Goal: Navigation & Orientation: Find specific page/section

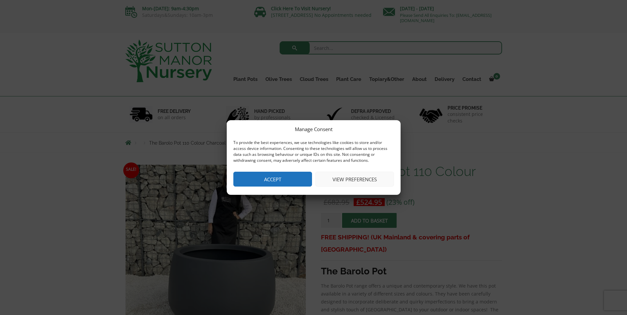
click at [276, 182] on button "Accept" at bounding box center [272, 179] width 79 height 15
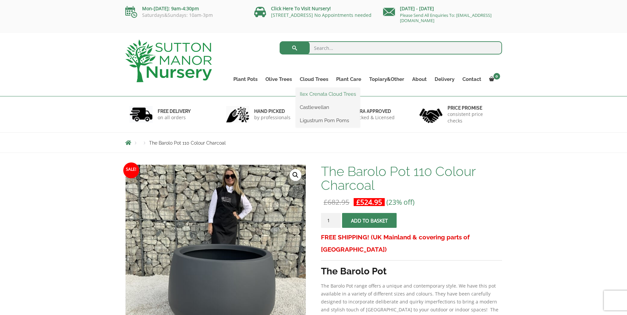
click at [306, 93] on link "Ilex Crenata Cloud Trees" at bounding box center [328, 94] width 64 height 10
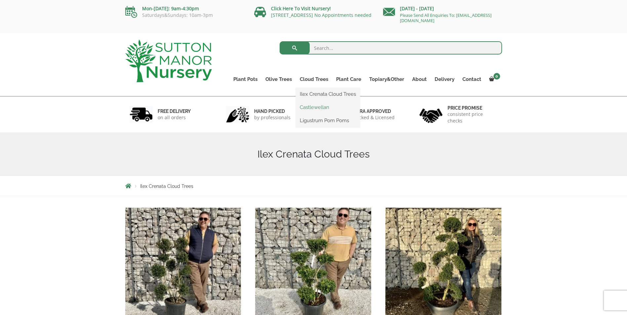
click at [320, 106] on link "Castlewellan" at bounding box center [328, 107] width 64 height 10
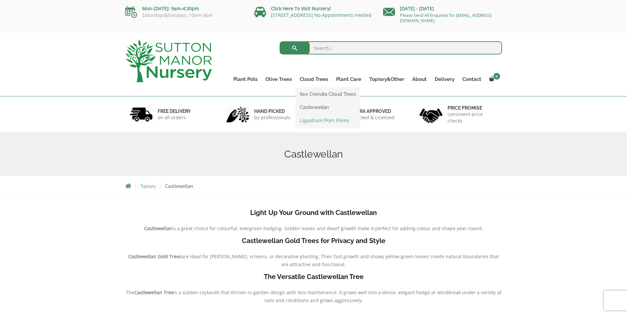
click at [308, 121] on link "Ligustrum Pom Poms" at bounding box center [328, 121] width 64 height 10
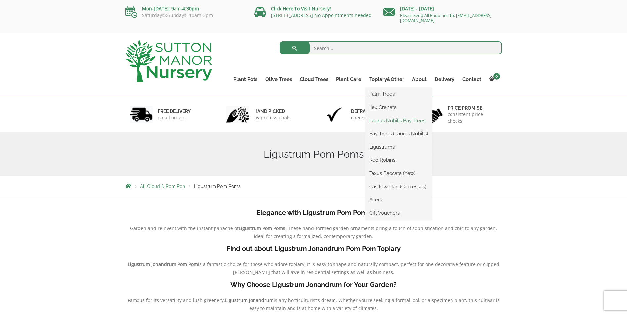
click at [386, 120] on link "Laurus Nobilis Bay Trees" at bounding box center [398, 121] width 67 height 10
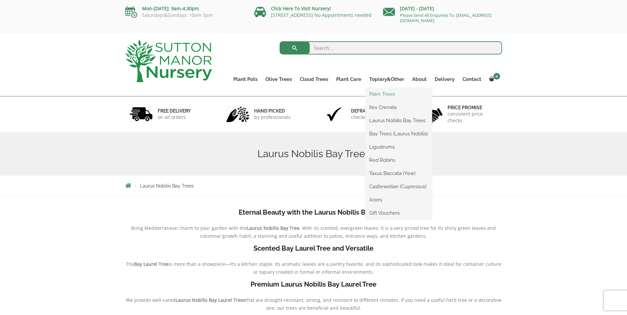
click at [384, 93] on link "Palm Trees" at bounding box center [398, 94] width 67 height 10
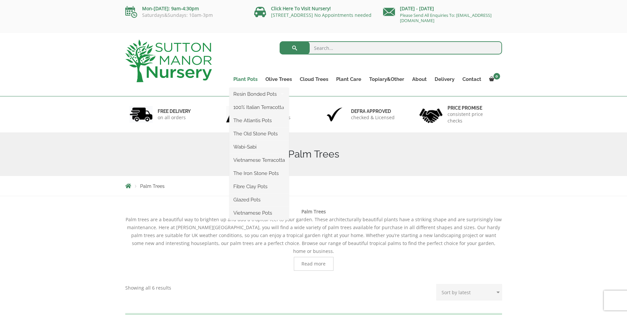
click at [245, 79] on link "Plant Pots" at bounding box center [245, 79] width 32 height 9
click at [238, 78] on link "Plant Pots" at bounding box center [245, 79] width 32 height 9
click at [242, 95] on link "Resin Bonded Pots" at bounding box center [259, 94] width 60 height 10
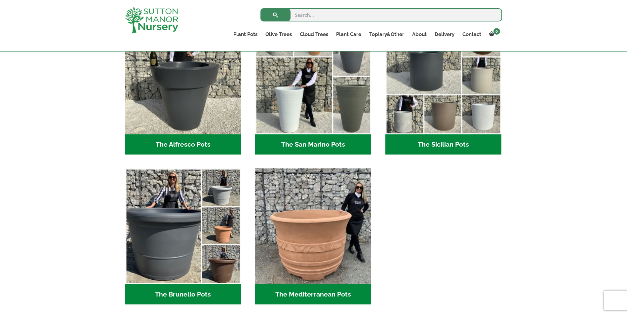
scroll to position [848, 0]
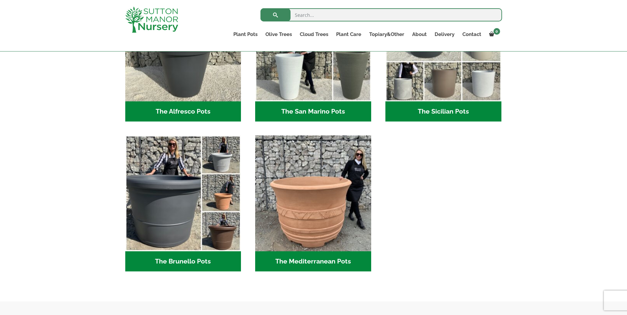
click at [319, 261] on h2 "The Mediterranean Pots (3)" at bounding box center [313, 262] width 116 height 20
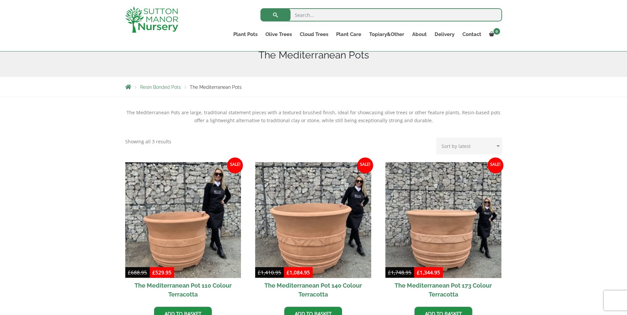
scroll to position [120, 0]
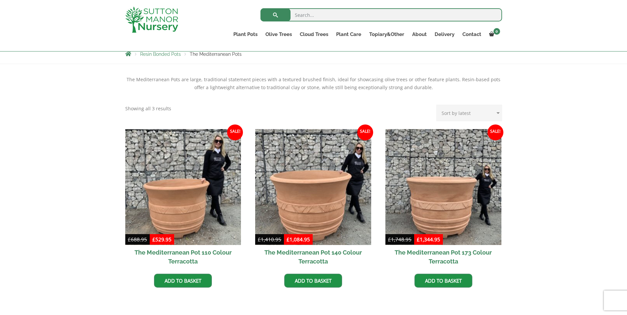
click at [164, 55] on span "Resin Bonded Pots" at bounding box center [160, 54] width 41 height 5
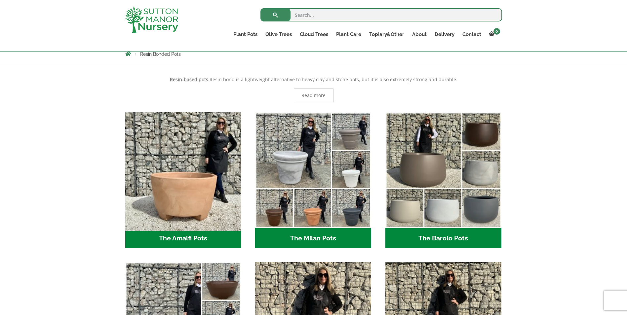
scroll to position [153, 0]
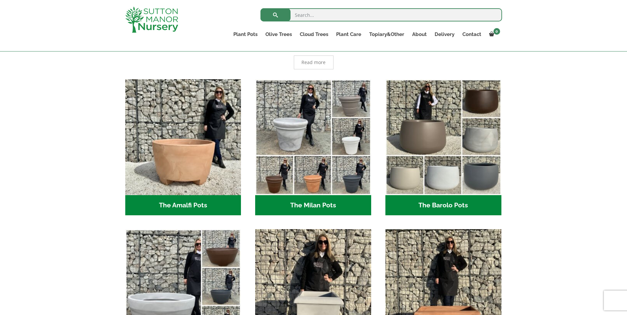
click at [447, 204] on h2 "The Barolo Pots (36)" at bounding box center [443, 205] width 116 height 20
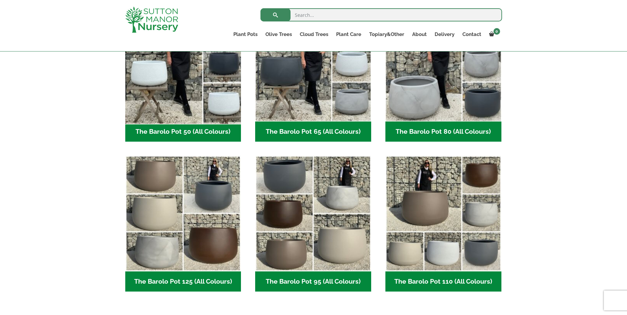
scroll to position [253, 0]
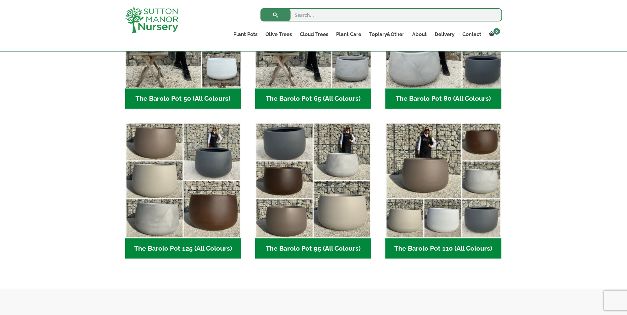
click at [440, 248] on h2 "The Barolo Pot 110 (All Colours) (6)" at bounding box center [443, 249] width 116 height 20
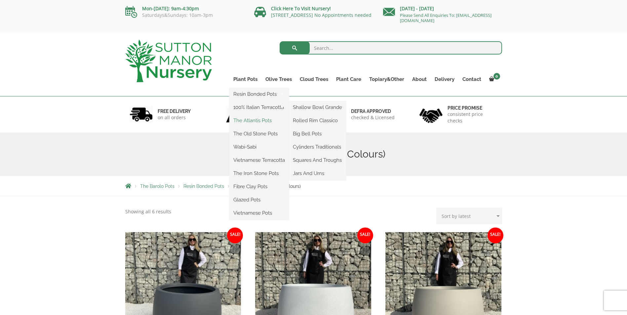
click at [259, 121] on link "The Atlantis Pots" at bounding box center [259, 121] width 60 height 10
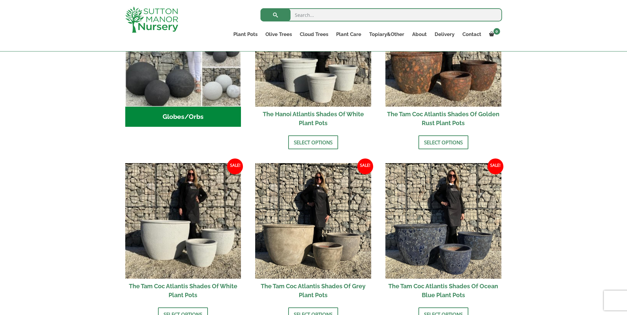
scroll to position [153, 0]
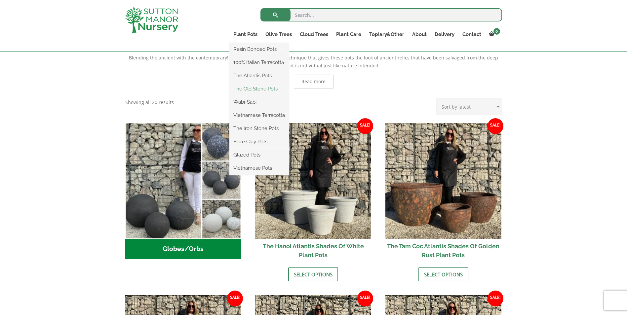
click at [249, 90] on link "The Old Stone Pots" at bounding box center [259, 89] width 60 height 10
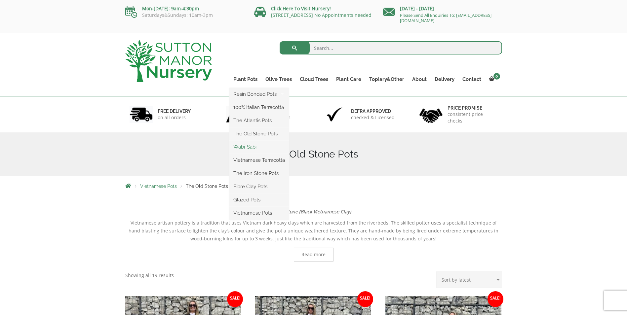
click at [244, 146] on link "Wabi-Sabi" at bounding box center [259, 147] width 60 height 10
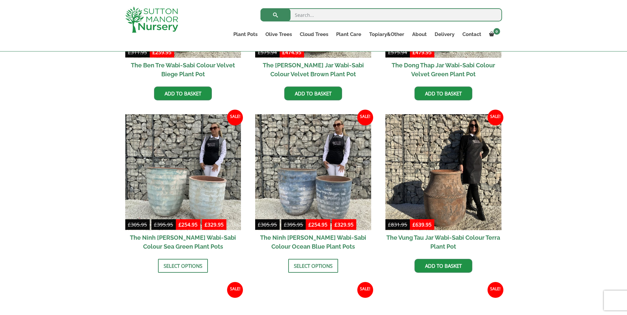
scroll to position [220, 0]
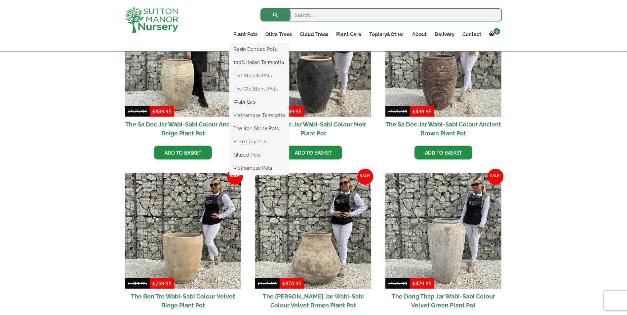
click at [251, 116] on link "Vietnamese Terracotta" at bounding box center [259, 115] width 60 height 10
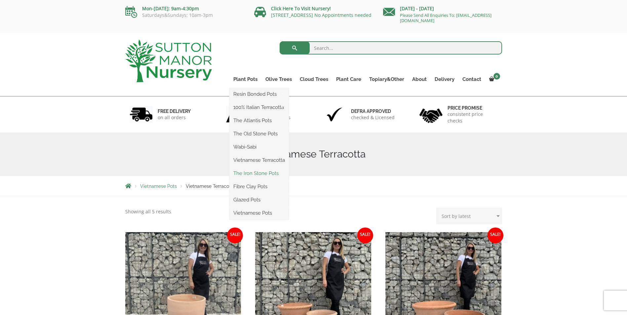
click at [248, 173] on link "The Iron Stone Pots" at bounding box center [259, 174] width 60 height 10
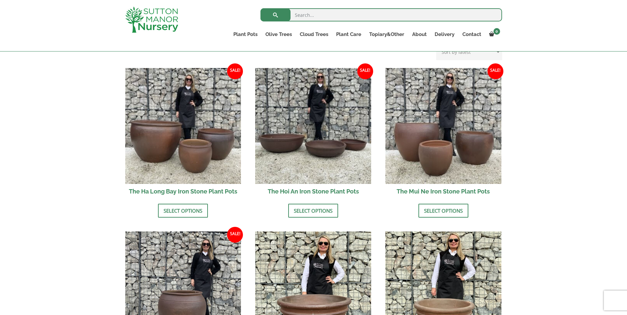
scroll to position [21, 0]
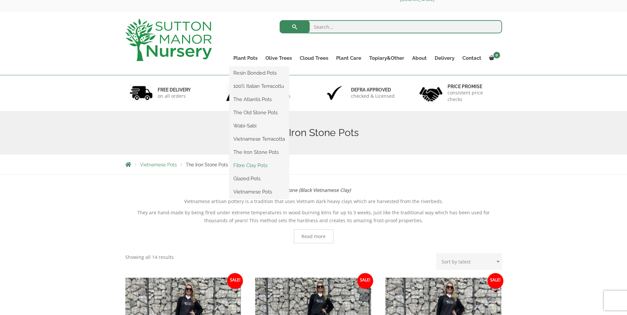
click at [255, 169] on link "Fibre Clay Pots" at bounding box center [259, 166] width 60 height 10
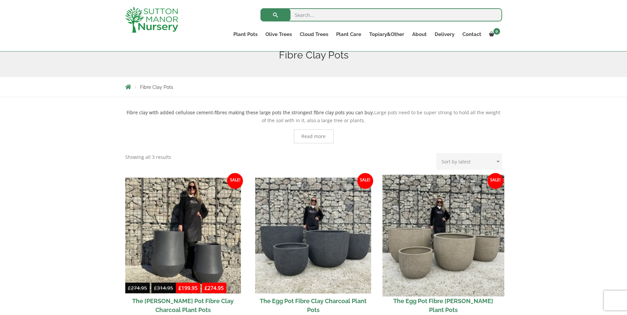
scroll to position [153, 0]
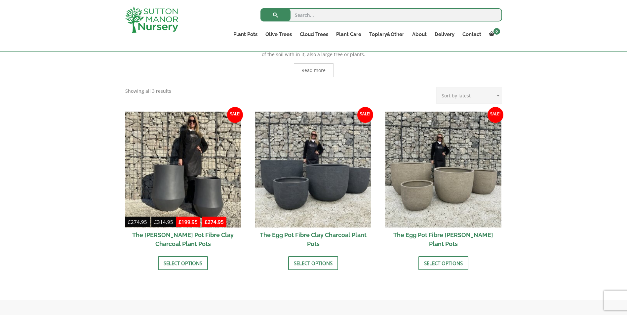
click at [433, 233] on h2 "The Egg Pot Fibre Clay Champagne Plant Pots" at bounding box center [443, 240] width 116 height 24
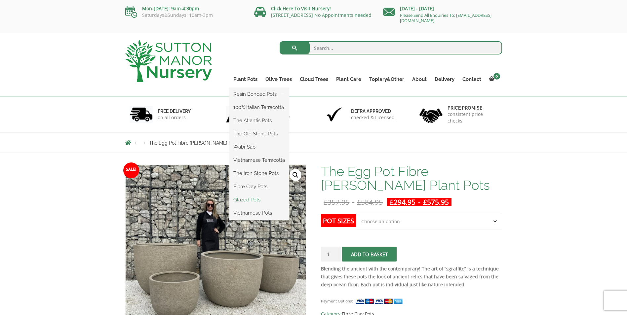
click at [252, 199] on link "Glazed Pots" at bounding box center [259, 200] width 60 height 10
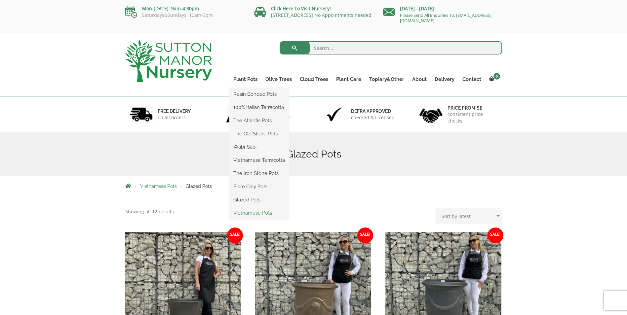
click at [251, 212] on link "Vietnamese Pots" at bounding box center [259, 213] width 60 height 10
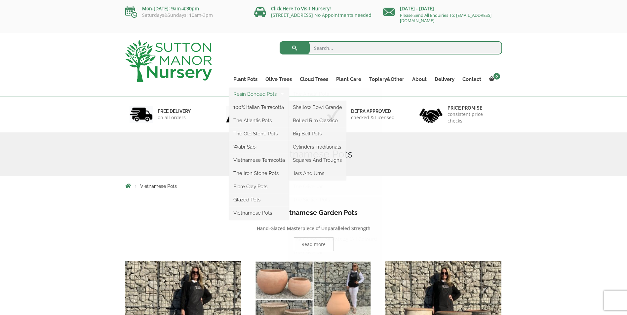
click at [246, 93] on link "Resin Bonded Pots" at bounding box center [259, 94] width 60 height 10
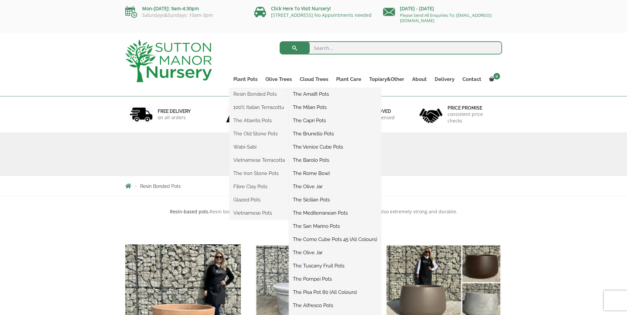
click at [323, 176] on link "The Rome Bowl" at bounding box center [335, 174] width 92 height 10
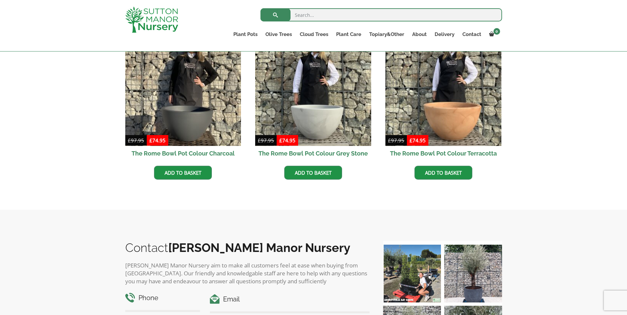
scroll to position [21, 0]
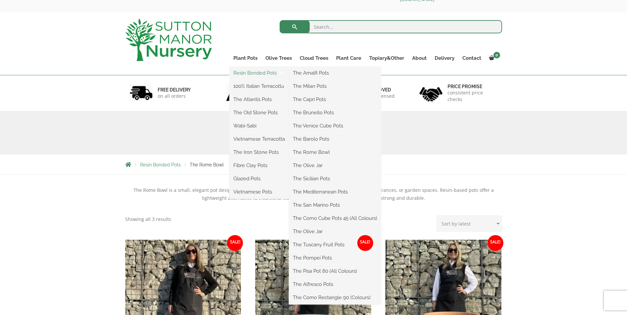
click at [264, 73] on link "Resin Bonded Pots" at bounding box center [259, 73] width 60 height 10
